Goal: Book appointment/travel/reservation

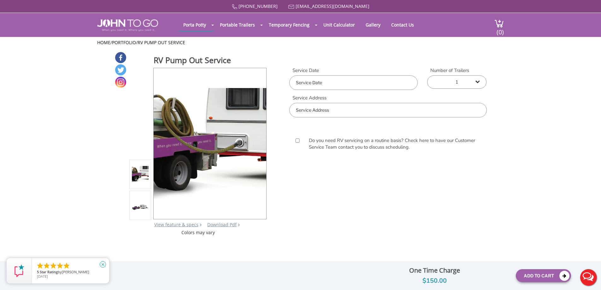
click at [99, 265] on link "close" at bounding box center [103, 264] width 14 height 14
click at [342, 86] on div at bounding box center [300, 145] width 601 height 290
click at [338, 115] on input "text" at bounding box center [387, 110] width 197 height 15
click at [330, 112] on input "text" at bounding box center [387, 110] width 197 height 15
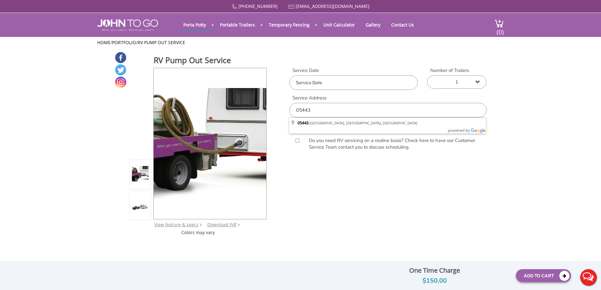
type input "[GEOGRAPHIC_DATA], [GEOGRAPHIC_DATA]"
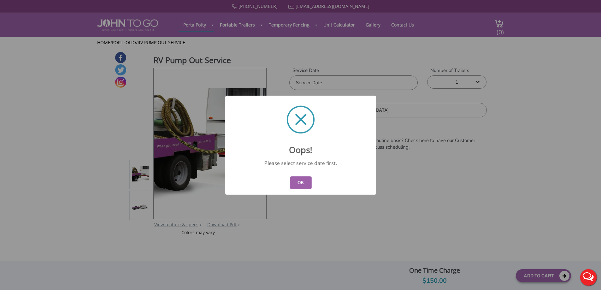
click at [292, 180] on button "OK" at bounding box center [300, 182] width 22 height 13
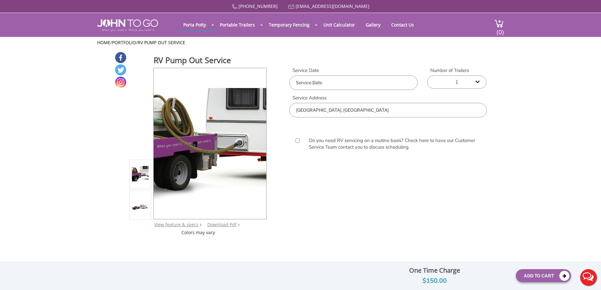
click at [381, 86] on input "text" at bounding box center [353, 82] width 128 height 15
click at [354, 119] on div "3" at bounding box center [350, 122] width 11 height 10
click at [444, 103] on input "[GEOGRAPHIC_DATA], [GEOGRAPHIC_DATA]" at bounding box center [387, 110] width 197 height 15
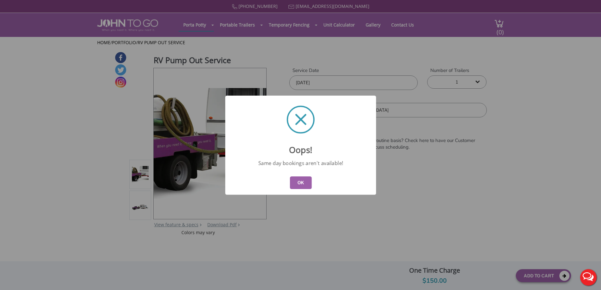
click at [298, 188] on button "OK" at bounding box center [300, 182] width 22 height 13
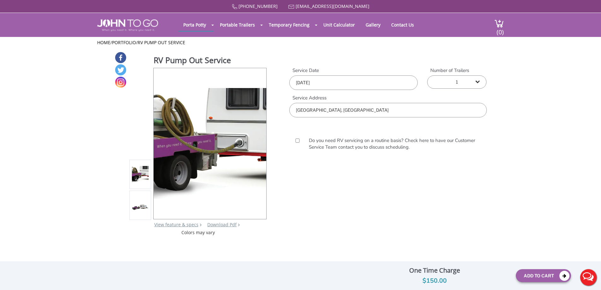
click at [347, 85] on input "[DATE]" at bounding box center [353, 82] width 128 height 15
click at [361, 119] on div "4" at bounding box center [361, 122] width 11 height 10
type input "[DATE]"
click at [417, 140] on label "Do you need RV servicing on a routine basis? Check here to have our Customer Se…" at bounding box center [394, 144] width 176 height 14
click at [301, 140] on input "Do you need RV servicing on a routine basis? Check here to have our Customer Se…" at bounding box center [297, 140] width 7 height 4
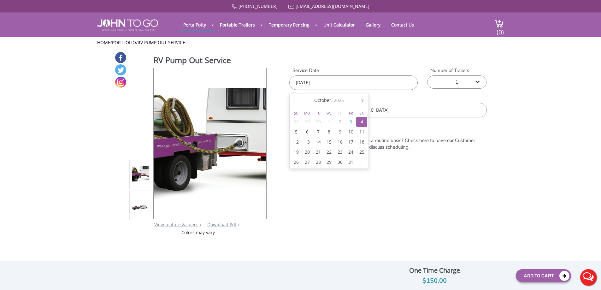
checkbox input "true"
click at [369, 162] on div "Do you need RV servicing on a routine basis? Check here to have our Customer Se…" at bounding box center [387, 144] width 197 height 55
click at [460, 86] on select "1 2 (5% discount) 3 (8% discount) 4 (10% discount) 5 (12% discount) 6 (12% disc…" at bounding box center [456, 81] width 59 height 13
click at [301, 146] on div at bounding box center [387, 144] width 197 height 15
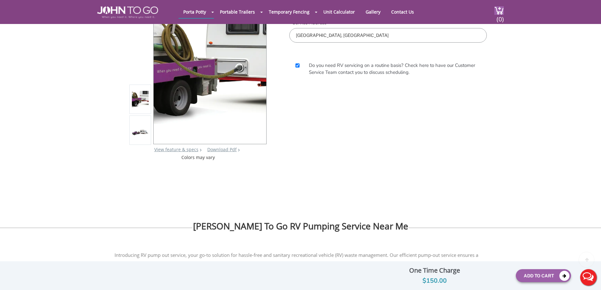
scroll to position [126, 0]
